Goal: Ask a question

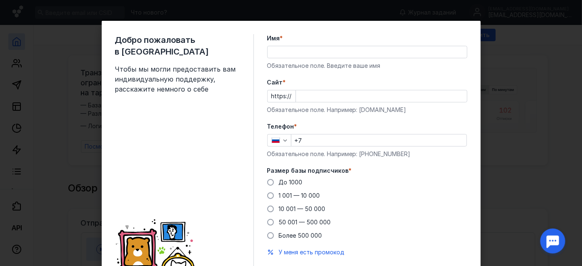
click at [318, 54] on input "Имя *" at bounding box center [367, 52] width 199 height 12
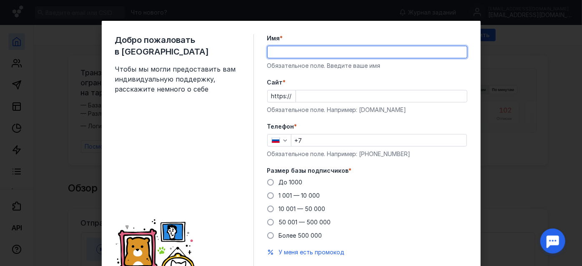
click at [312, 113] on div "Cайт * https:// Обязательное поле. Например: [DOMAIN_NAME]" at bounding box center [367, 96] width 200 height 36
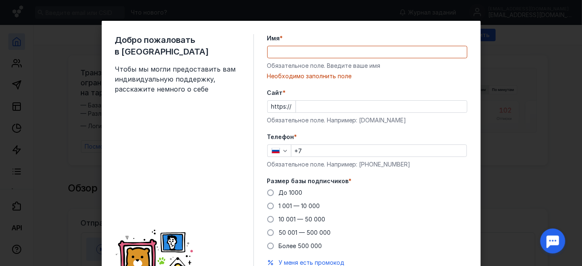
click at [548, 50] on div "Добро пожаловать в Sendsay Чтобы мы могли предоставить вам индивидуальную подде…" at bounding box center [291, 133] width 582 height 266
click at [0, 35] on div "Добро пожаловать в Sendsay Чтобы мы могли предоставить вам индивидуальную подде…" at bounding box center [291, 133] width 582 height 266
drag, startPoint x: 14, startPoint y: 52, endPoint x: 49, endPoint y: 68, distance: 38.4
click at [15, 53] on div "Добро пожаловать в Sendsay Чтобы мы могли предоставить вам индивидуальную подде…" at bounding box center [291, 133] width 582 height 266
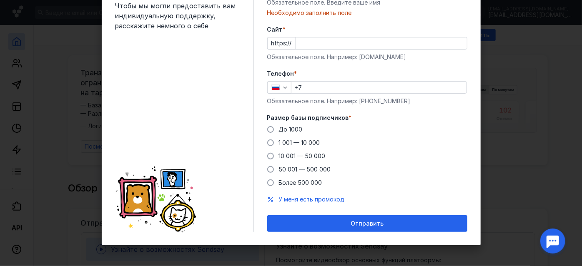
click at [550, 241] on div at bounding box center [553, 242] width 26 height 26
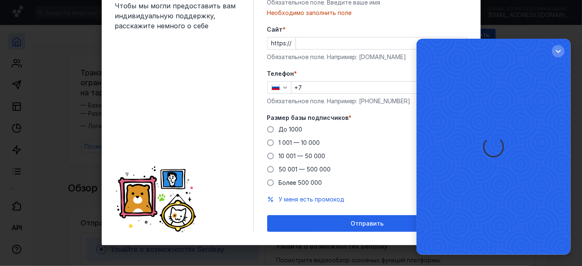
scroll to position [0, 0]
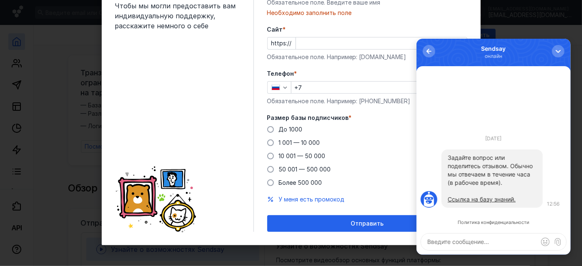
type textarea "L"
click at [460, 240] on textarea at bounding box center [493, 242] width 145 height 17
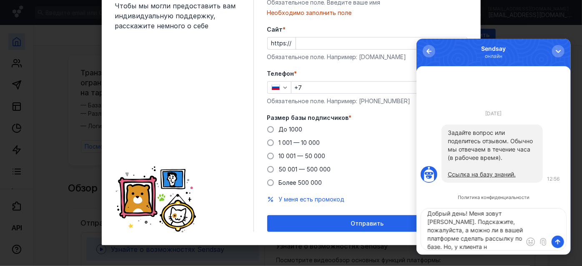
scroll to position [12, 0]
type textarea "Добрый день! Меня зовут [PERSON_NAME]. Подскажите, пожалуйста, а можно ли в ваш…"
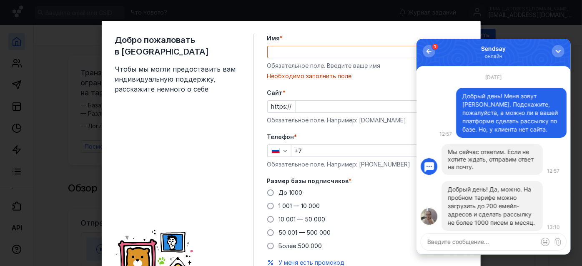
scroll to position [0, 0]
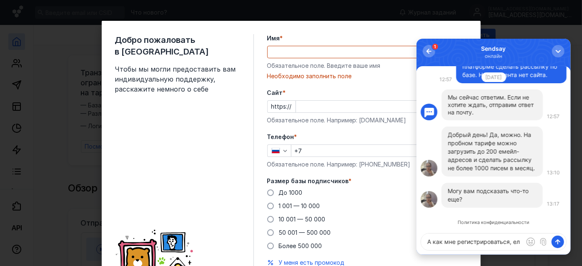
type textarea "А как мне регистрироваться, е"
